Goal: Task Accomplishment & Management: Manage account settings

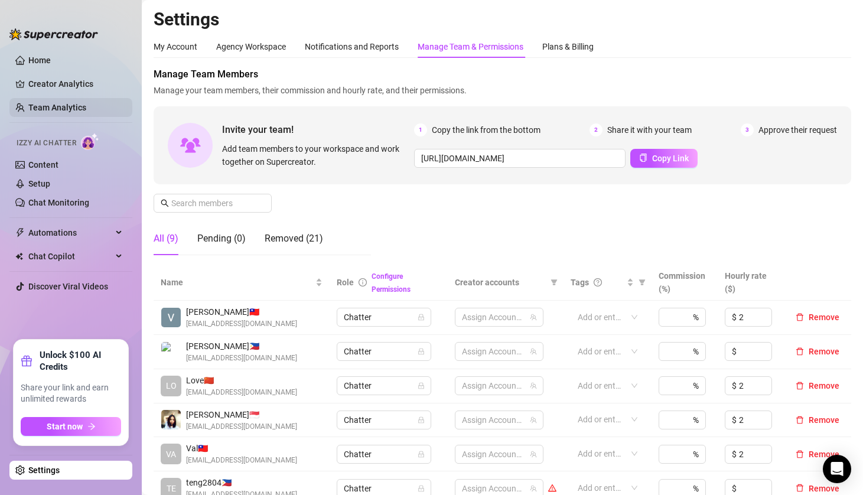
click at [68, 112] on link "Team Analytics" at bounding box center [57, 107] width 58 height 9
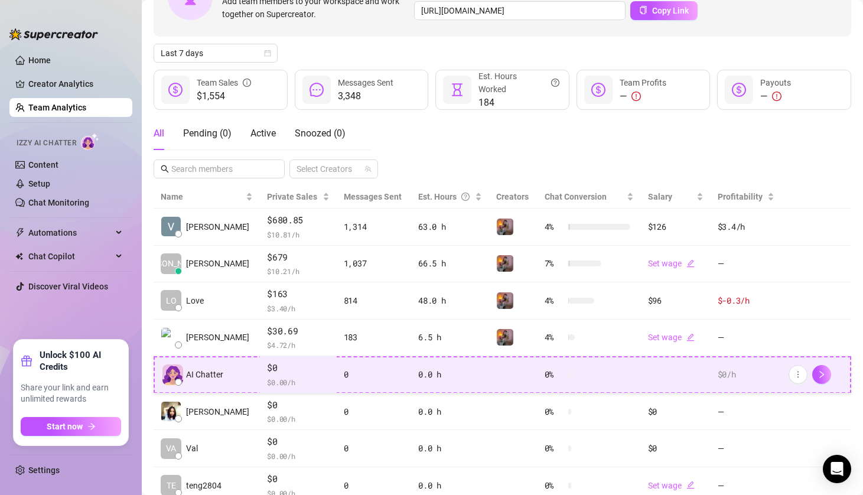
scroll to position [99, 0]
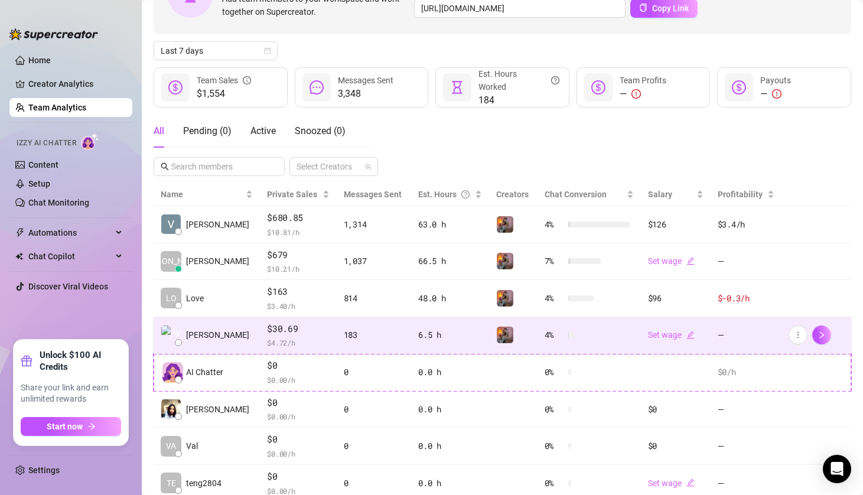
click at [430, 342] on td "6.5 h" at bounding box center [450, 335] width 78 height 37
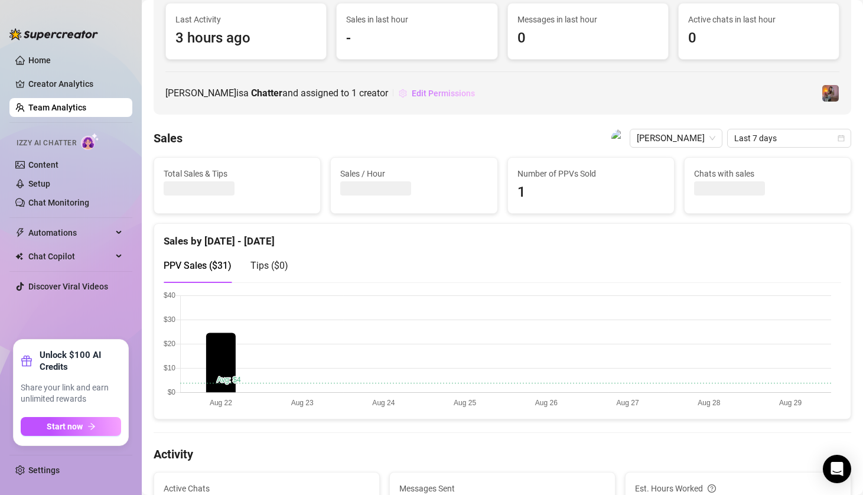
click at [416, 94] on span "Edit Permissions" at bounding box center [443, 93] width 63 height 9
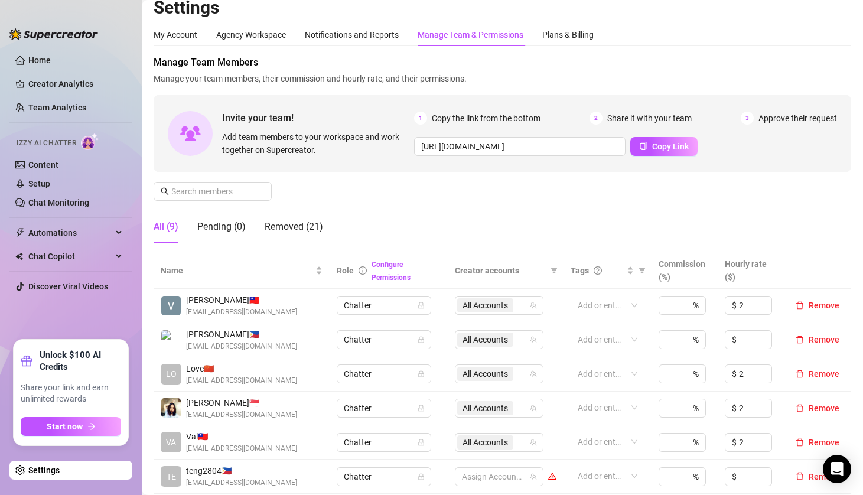
scroll to position [59, 0]
